Goal: Transaction & Acquisition: Purchase product/service

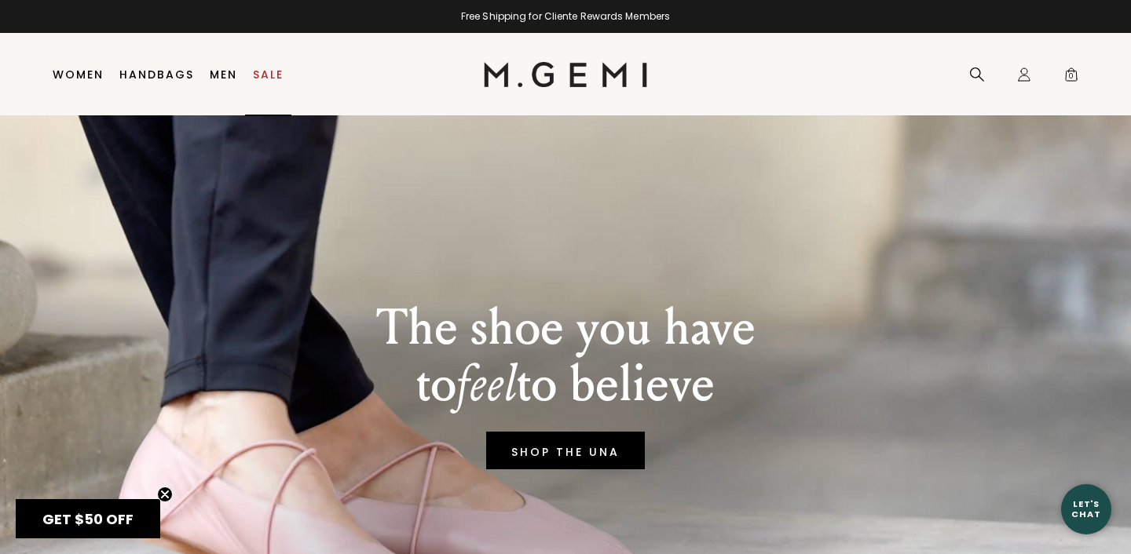
click at [256, 81] on link "Sale" at bounding box center [268, 74] width 31 height 13
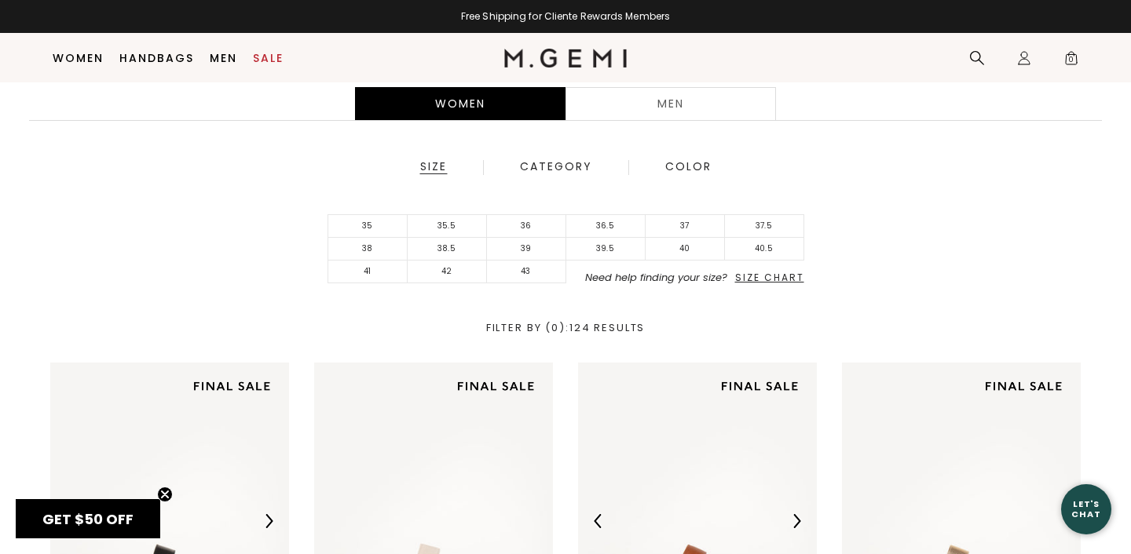
scroll to position [321, 0]
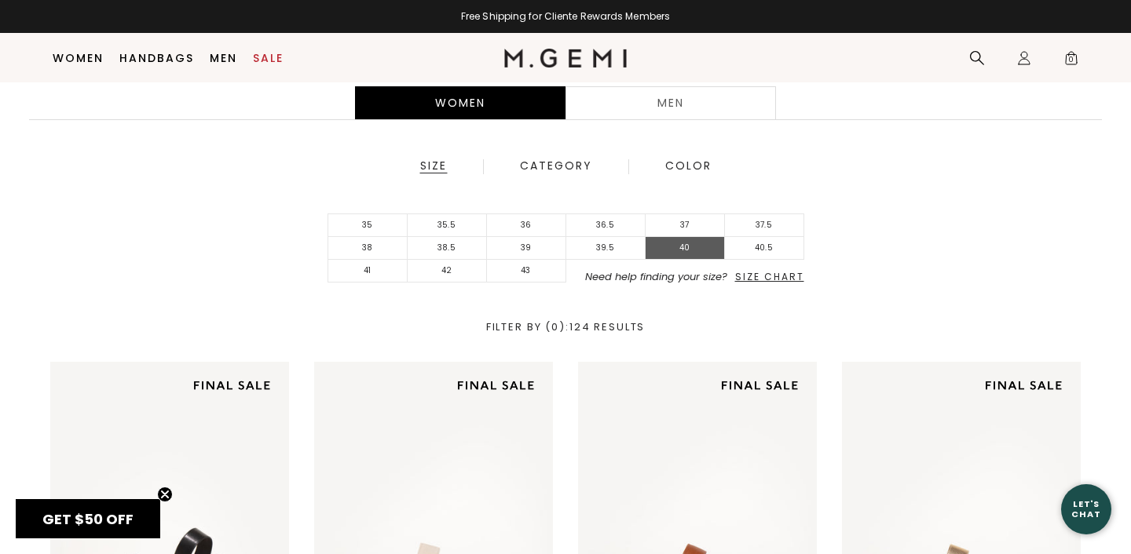
click at [677, 250] on li "40" at bounding box center [684, 248] width 79 height 23
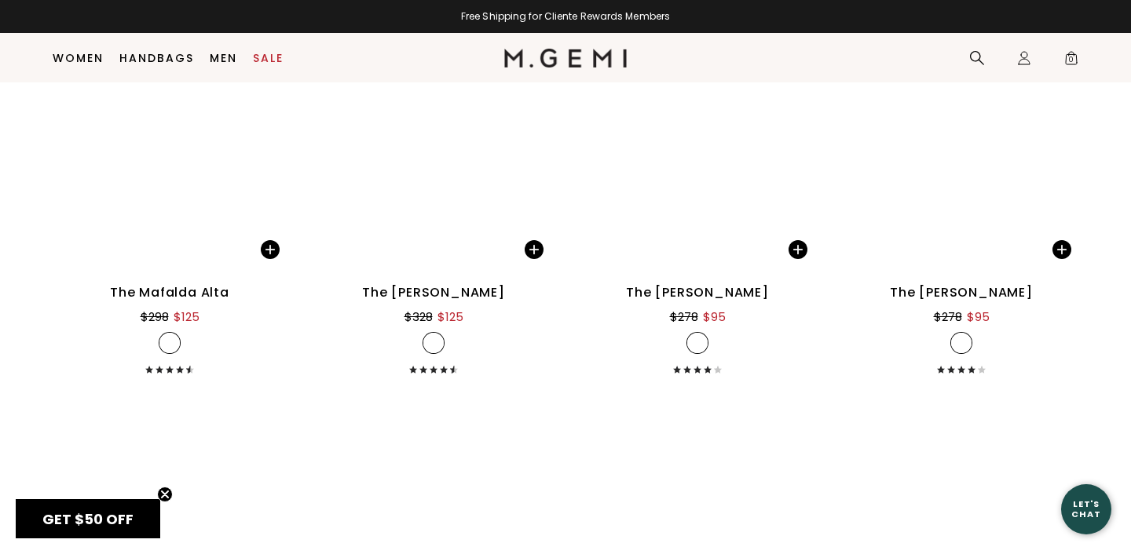
scroll to position [4959, 0]
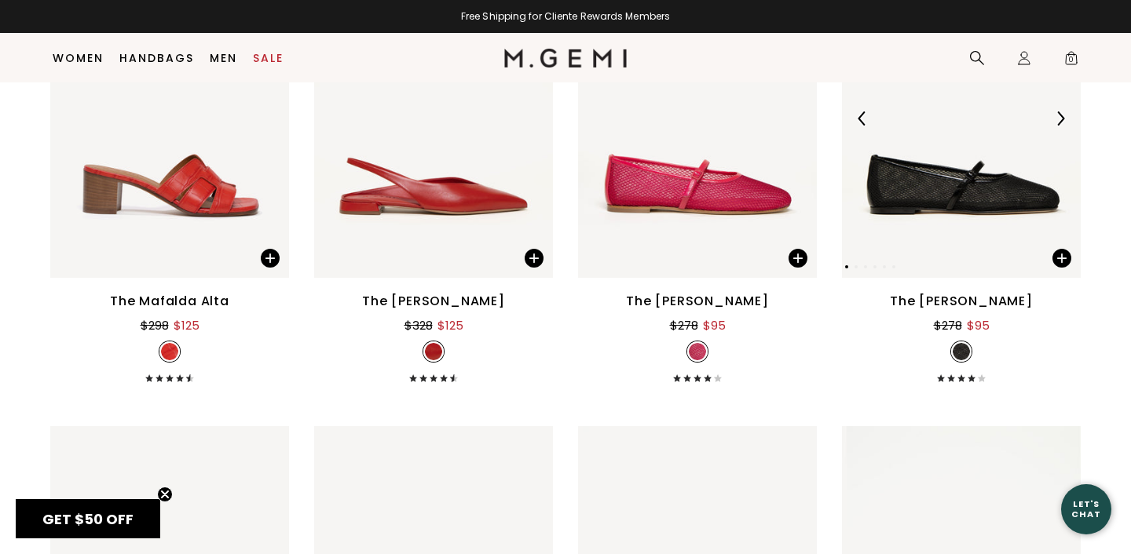
click at [967, 220] on img at bounding box center [961, 119] width 239 height 318
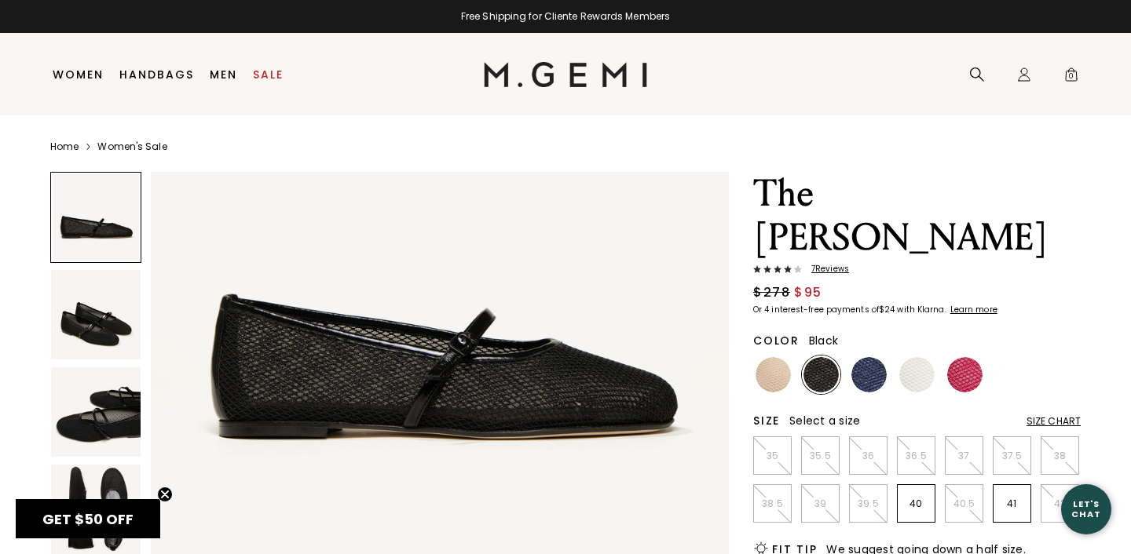
scroll to position [179, 0]
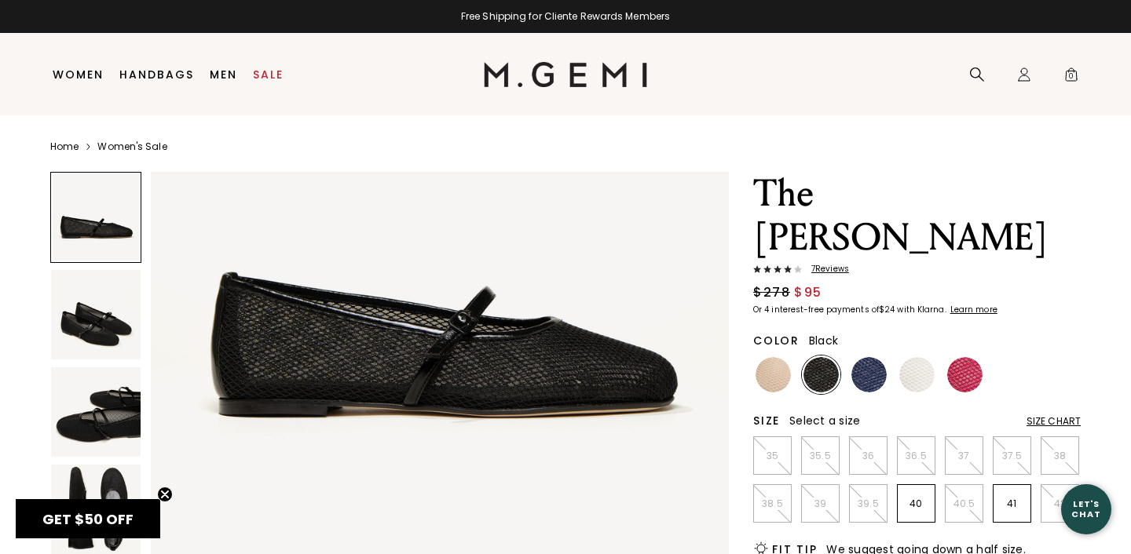
click at [85, 318] on img at bounding box center [96, 315] width 90 height 90
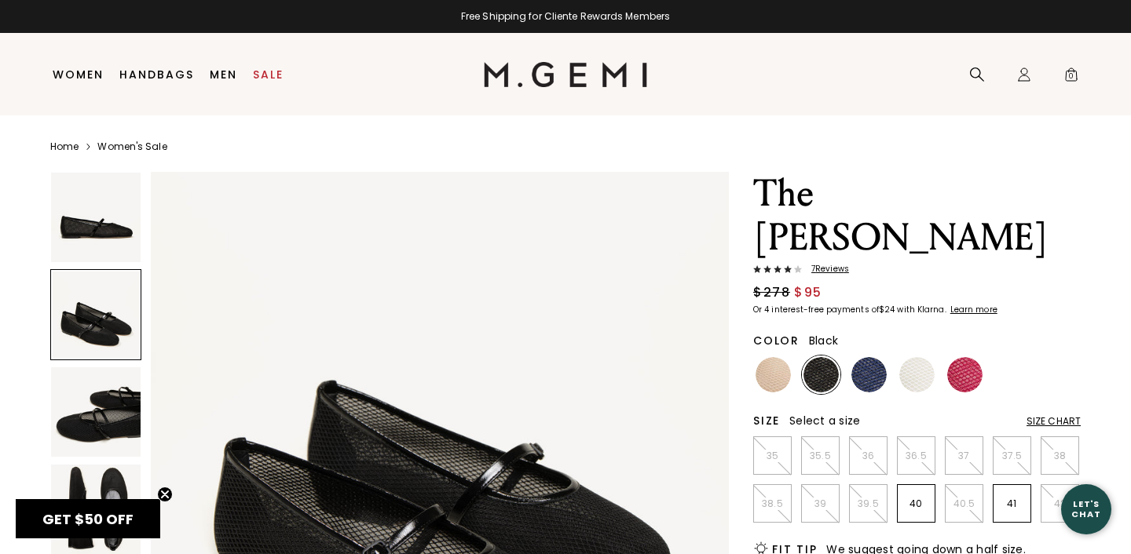
click at [101, 414] on img at bounding box center [96, 412] width 90 height 90
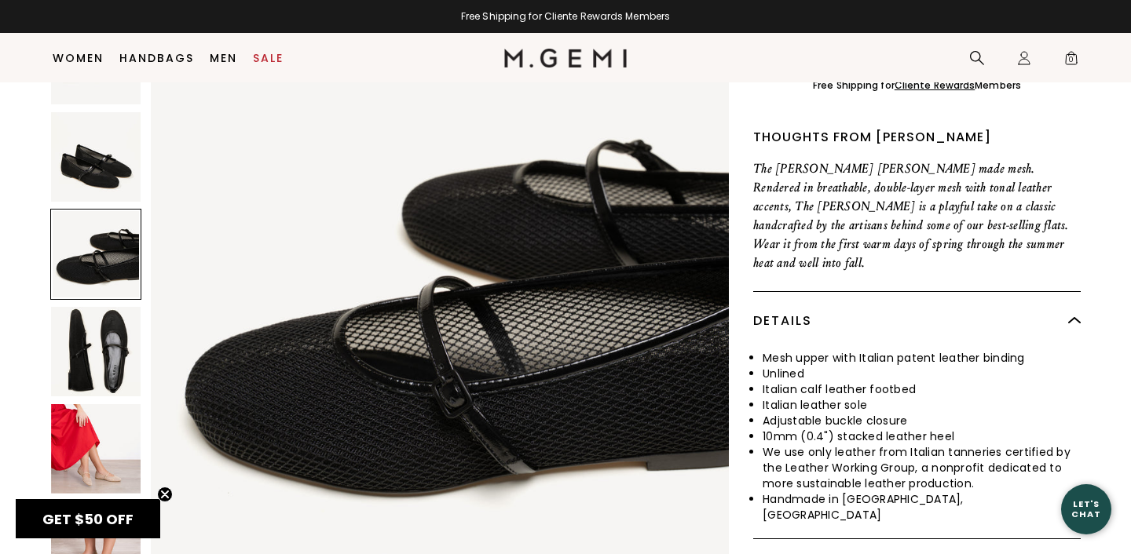
scroll to position [582, 0]
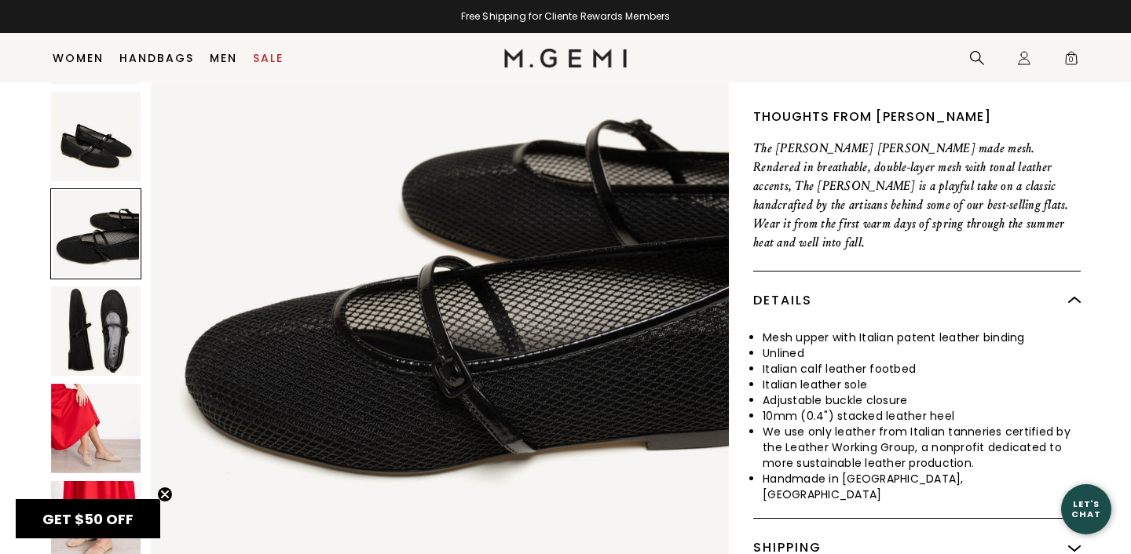
click at [101, 384] on img at bounding box center [96, 429] width 90 height 90
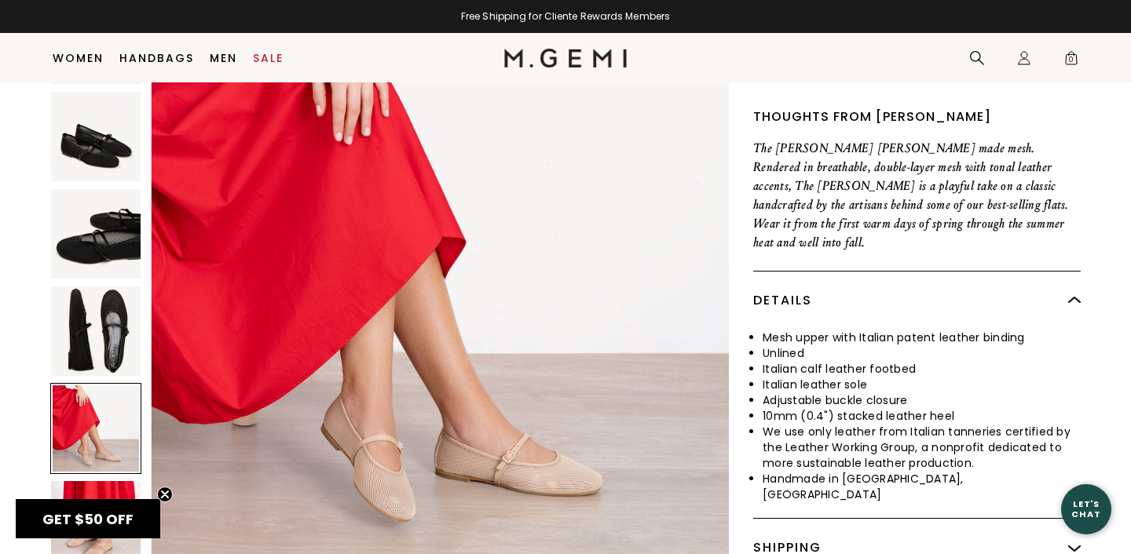
scroll to position [2374, 0]
click at [81, 481] on img at bounding box center [96, 526] width 90 height 90
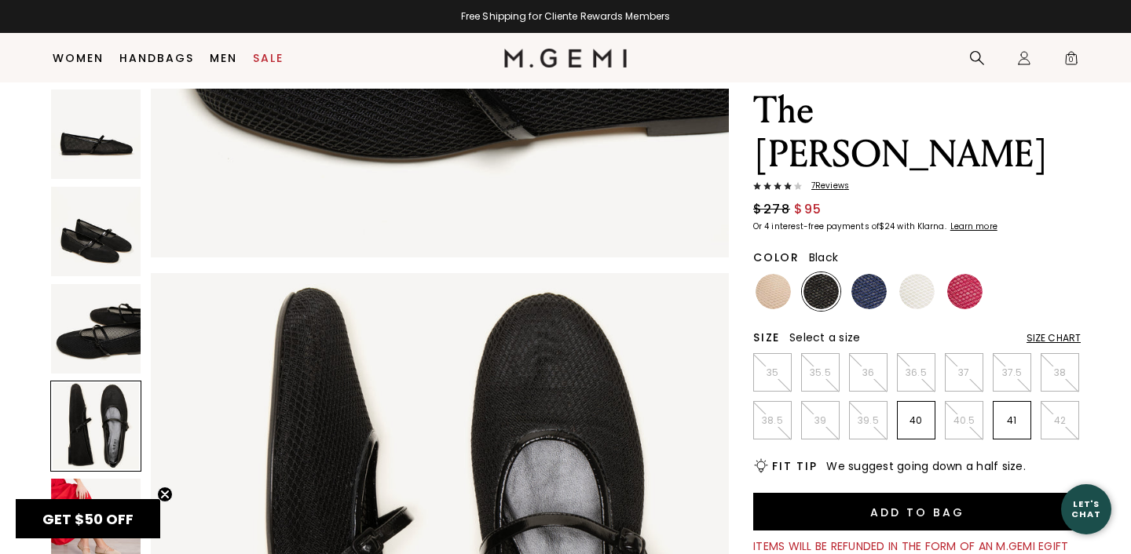
scroll to position [51, 0]
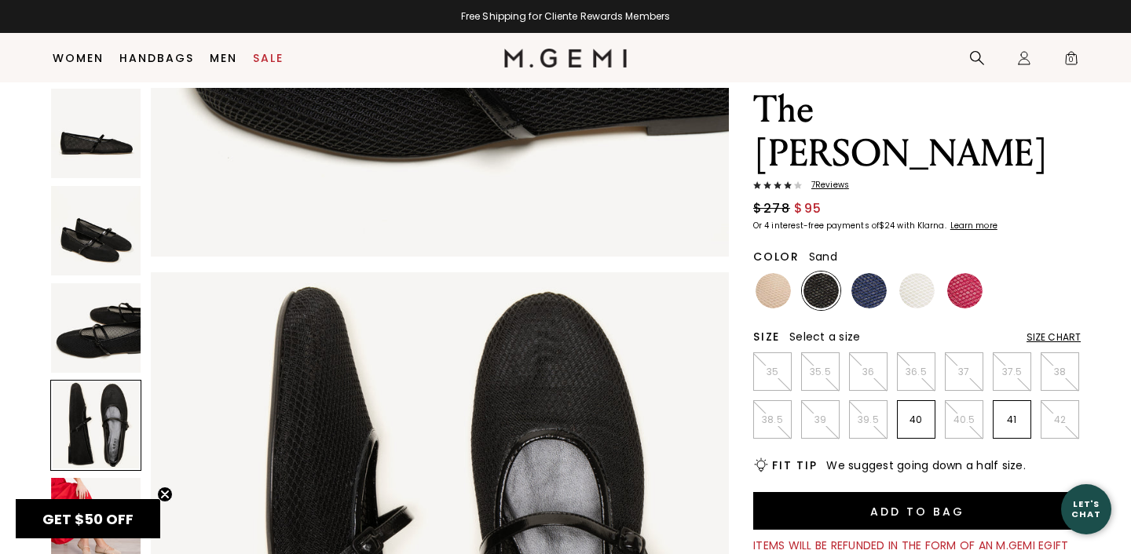
click at [775, 273] on img at bounding box center [772, 290] width 35 height 35
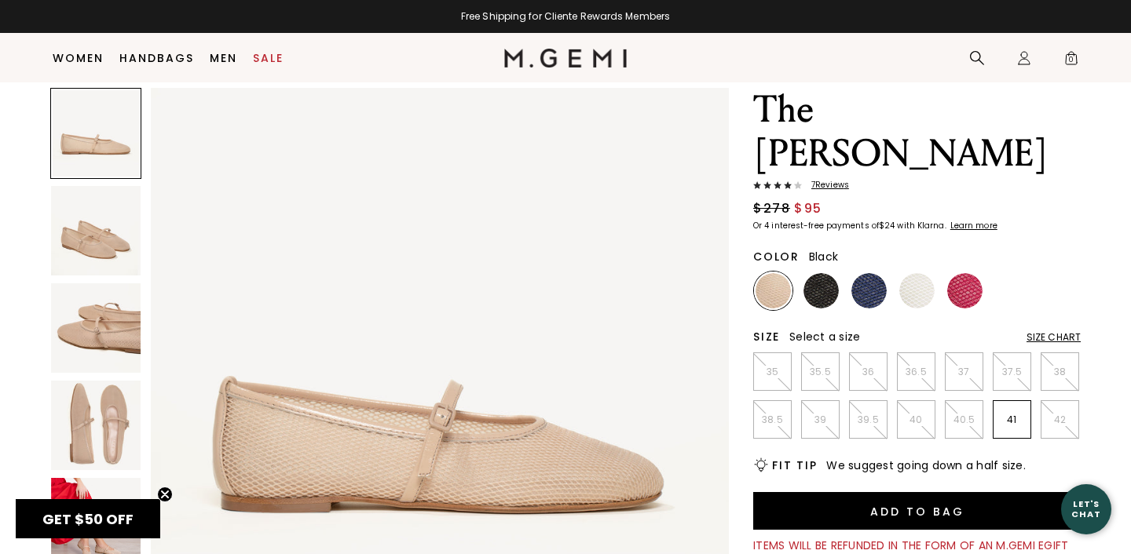
click at [819, 273] on img at bounding box center [820, 290] width 35 height 35
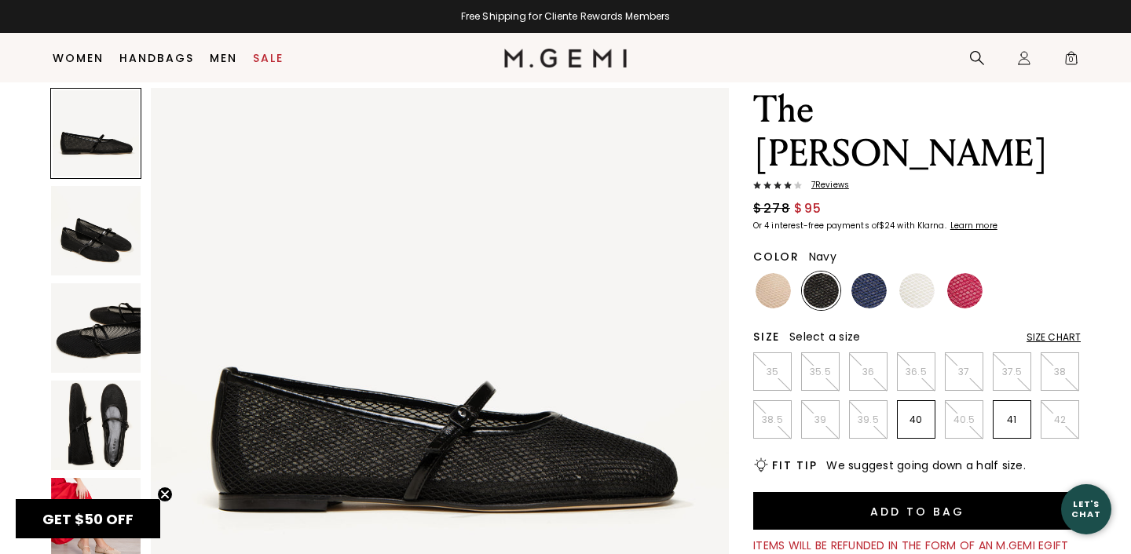
click at [878, 273] on img at bounding box center [868, 290] width 35 height 35
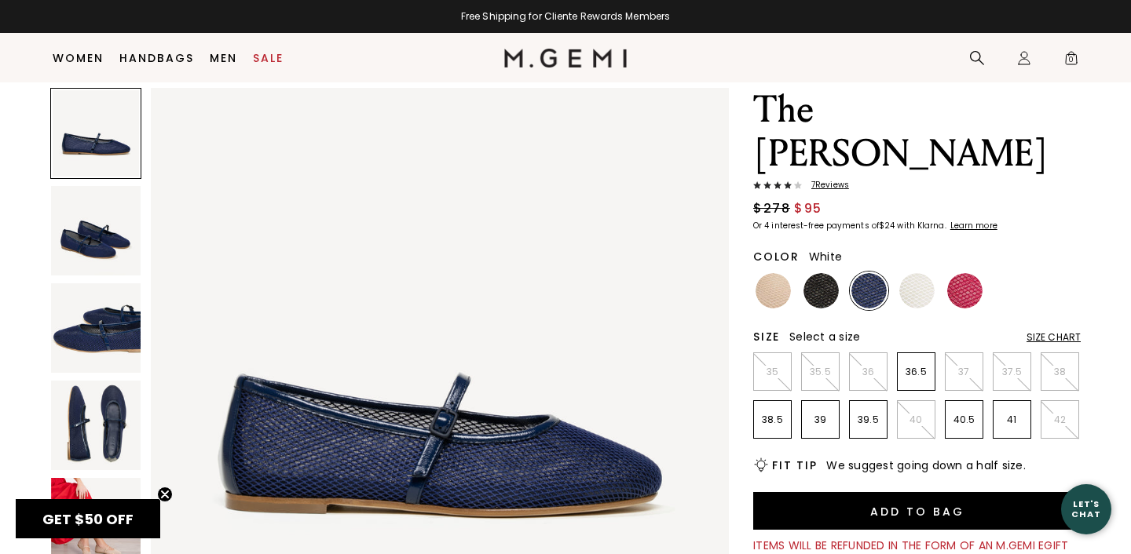
click at [920, 273] on img at bounding box center [916, 290] width 35 height 35
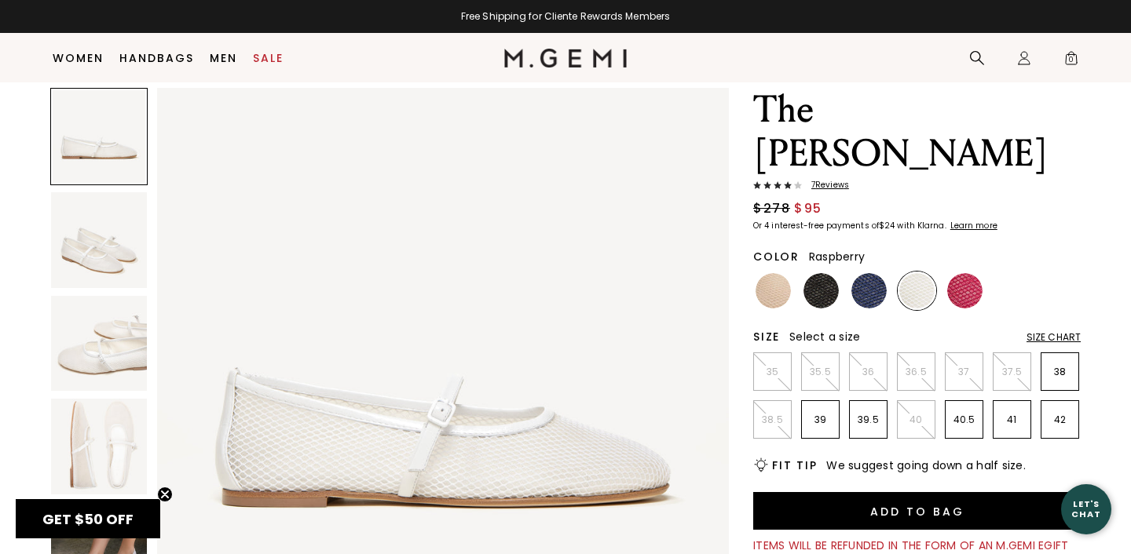
click at [974, 273] on img at bounding box center [964, 290] width 35 height 35
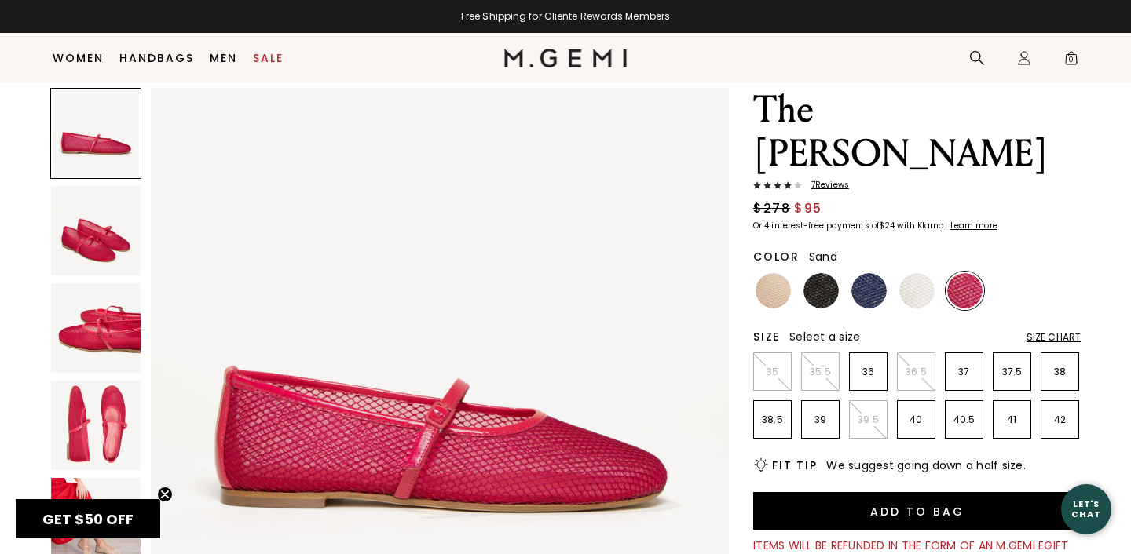
click at [773, 273] on img at bounding box center [772, 290] width 35 height 35
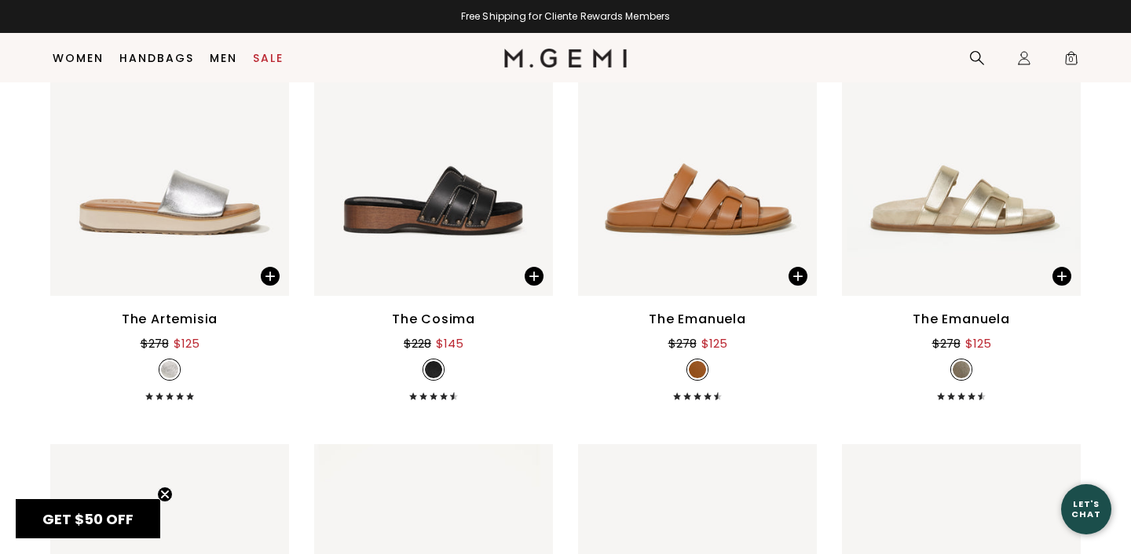
scroll to position [5412, 0]
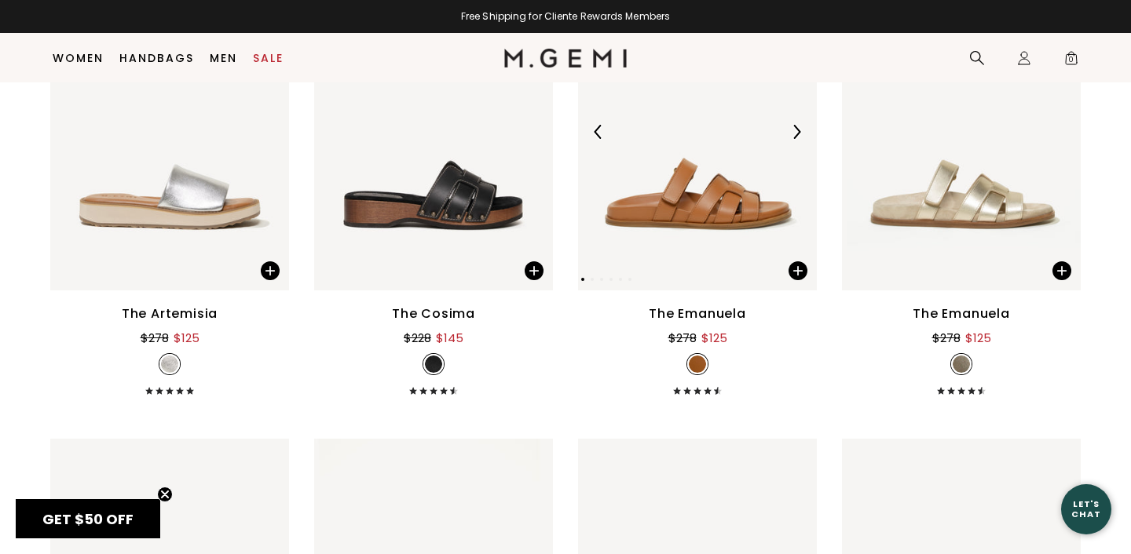
click at [721, 193] on img at bounding box center [697, 132] width 239 height 318
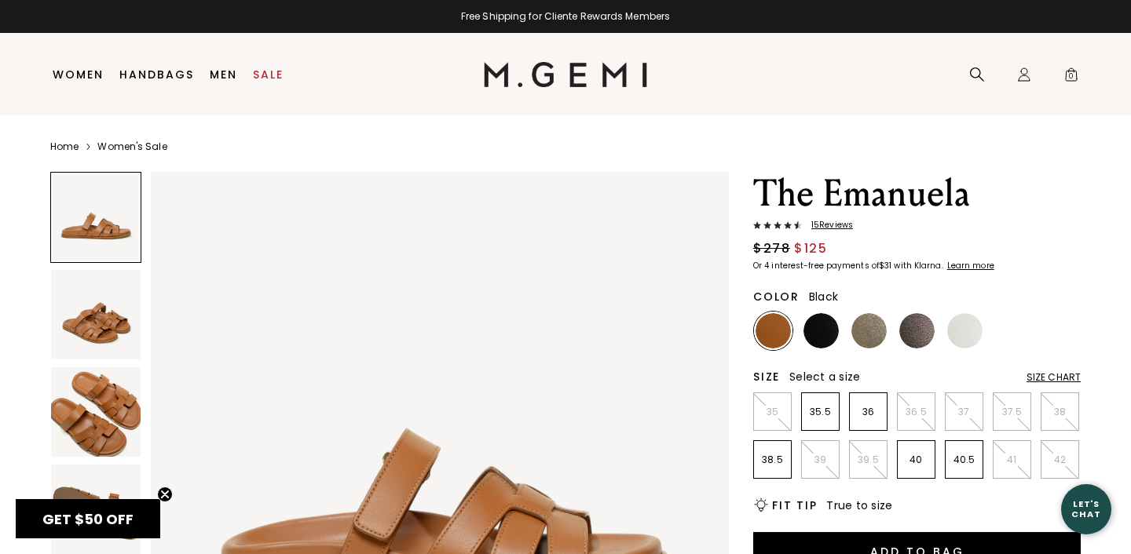
click at [822, 338] on img at bounding box center [820, 330] width 35 height 35
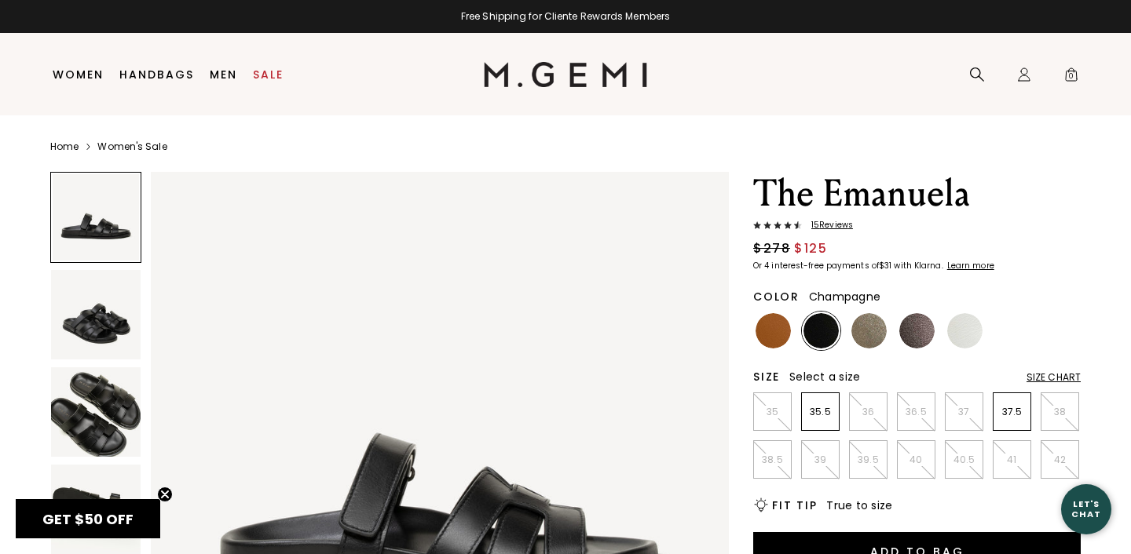
click at [879, 337] on img at bounding box center [868, 330] width 35 height 35
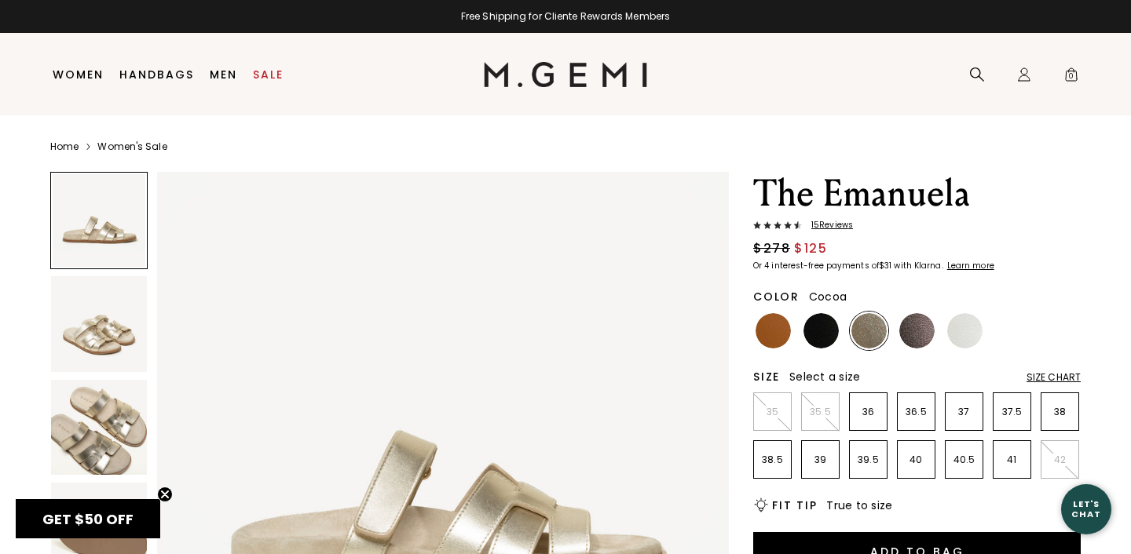
click at [915, 331] on img at bounding box center [916, 330] width 35 height 35
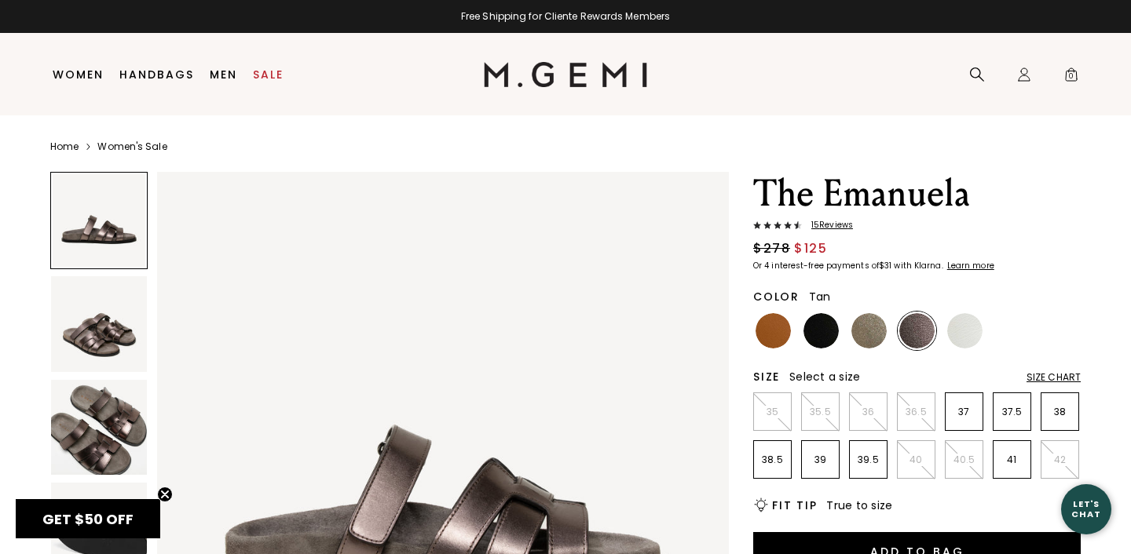
click at [783, 322] on img at bounding box center [772, 330] width 35 height 35
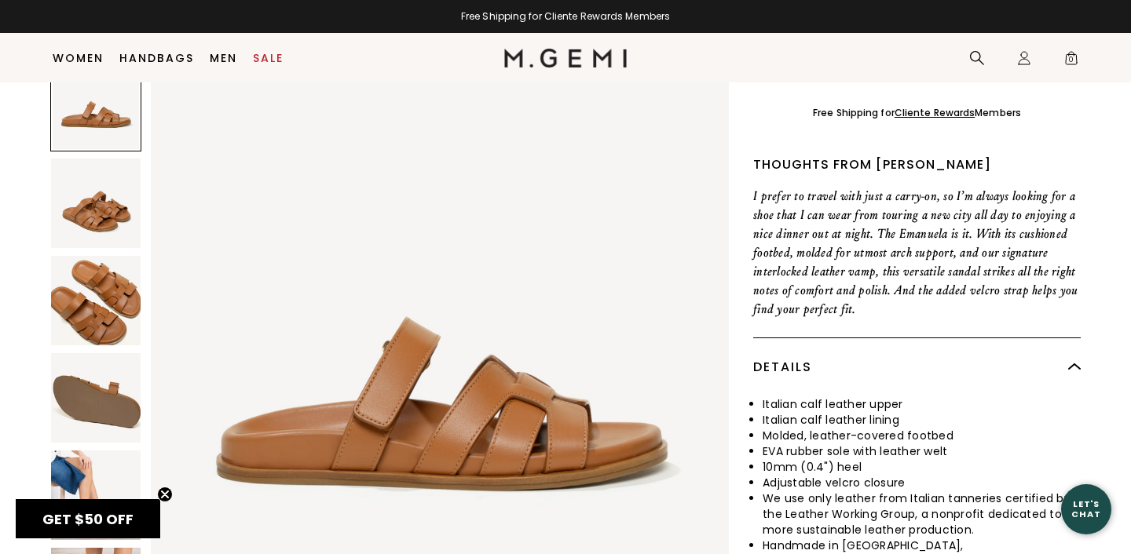
scroll to position [514, 0]
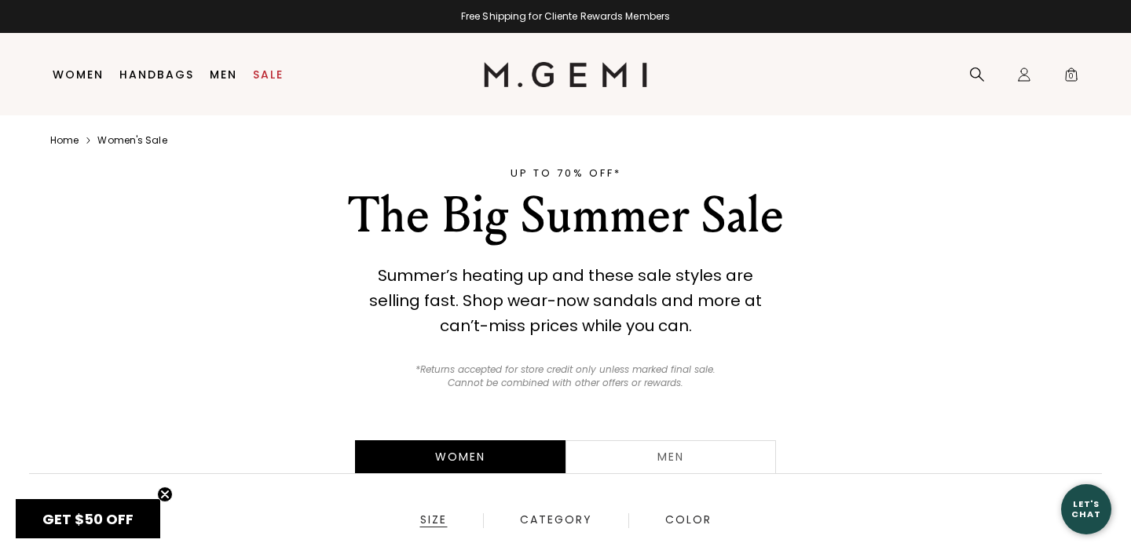
click at [571, 71] on img at bounding box center [566, 74] width 164 height 25
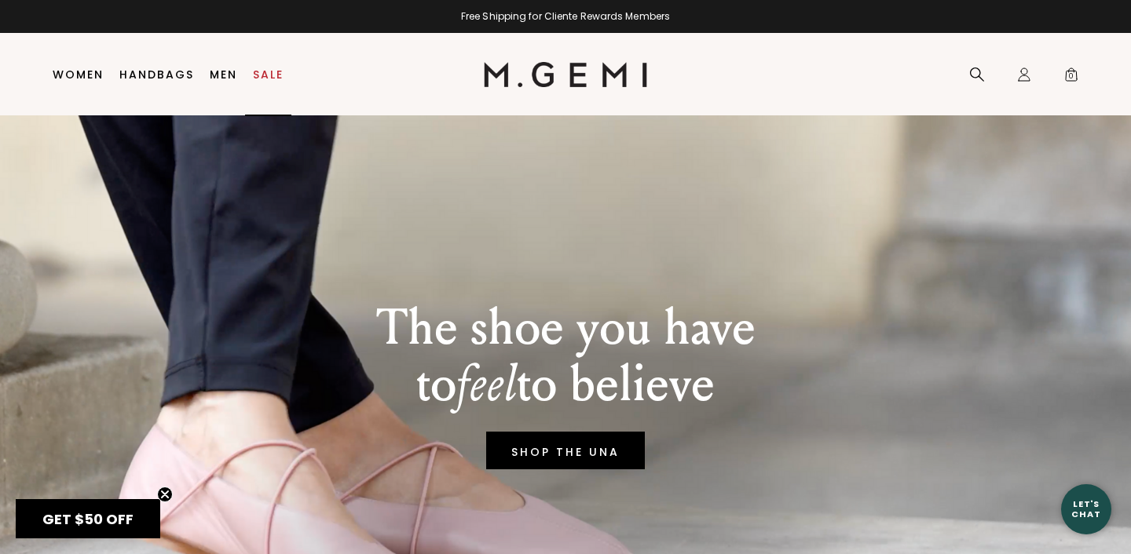
click at [268, 68] on link "Sale" at bounding box center [268, 74] width 31 height 13
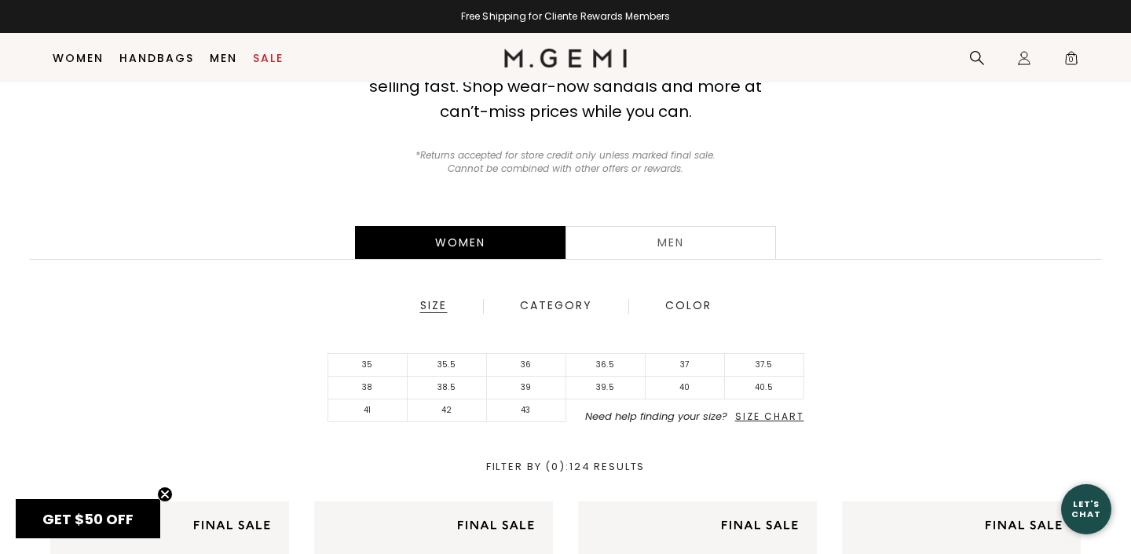
scroll to position [178, 0]
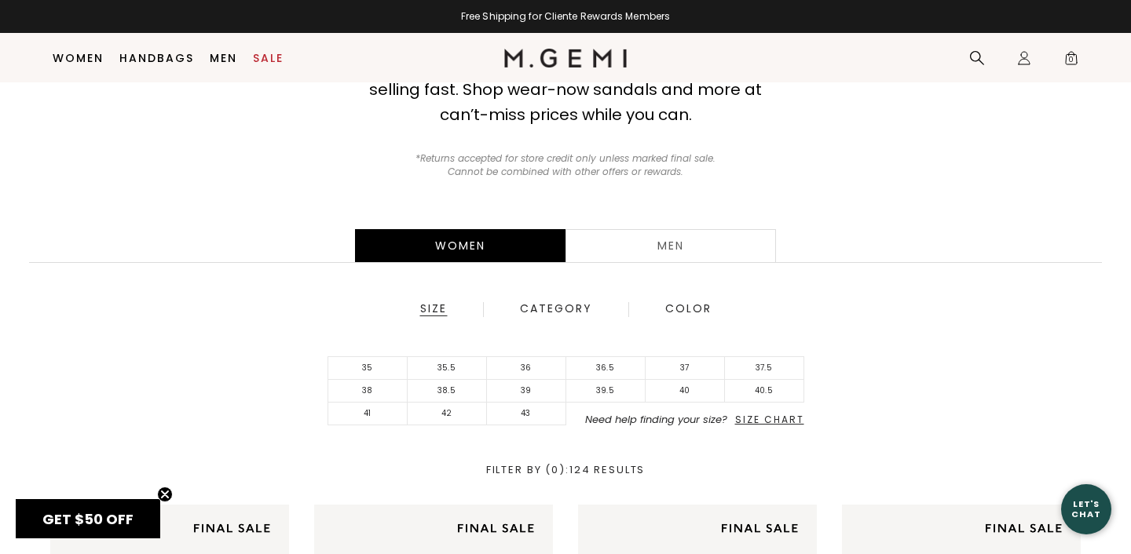
click at [561, 309] on div "Category" at bounding box center [556, 309] width 74 height 14
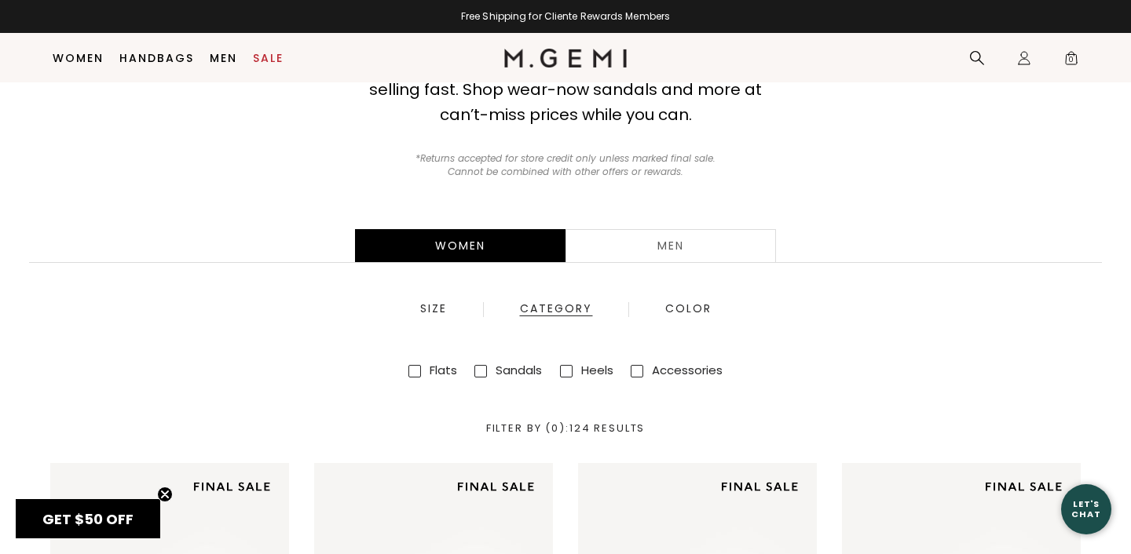
click at [642, 372] on span at bounding box center [637, 371] width 13 height 13
checkbox input "true"
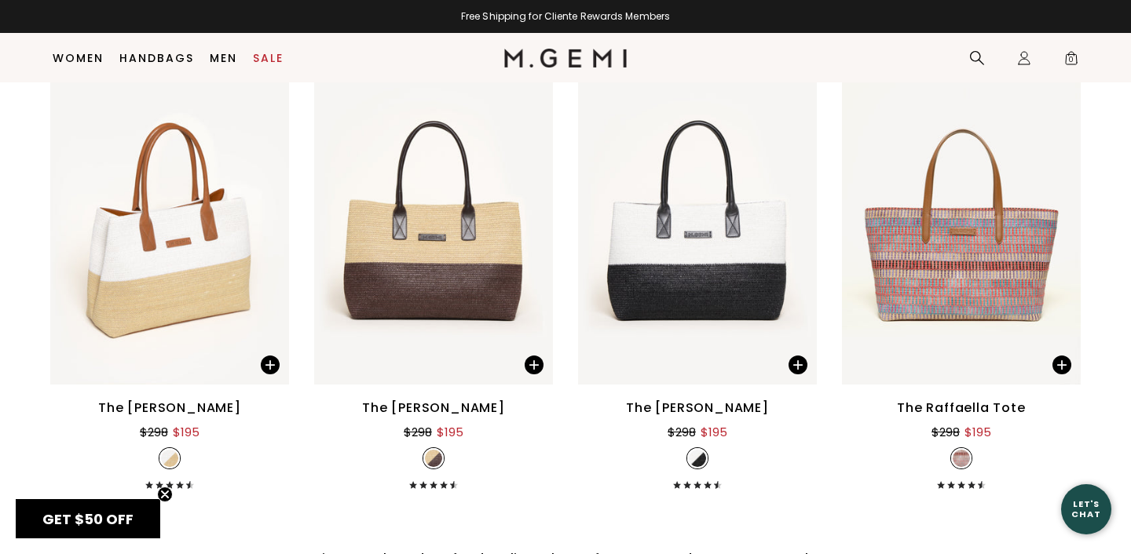
scroll to position [670, 0]
